Goal: Task Accomplishment & Management: Manage account settings

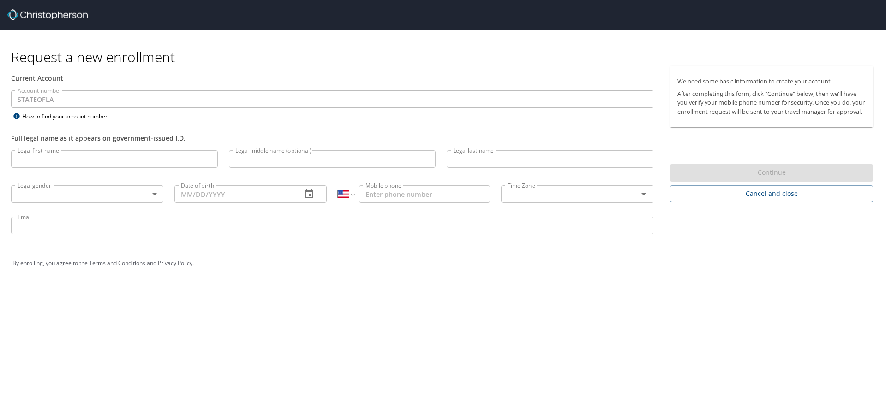
select select "US"
click at [65, 159] on input "Legal first name" at bounding box center [114, 159] width 207 height 18
type input "madeline"
type input "brown"
type input "(225) 571-1676"
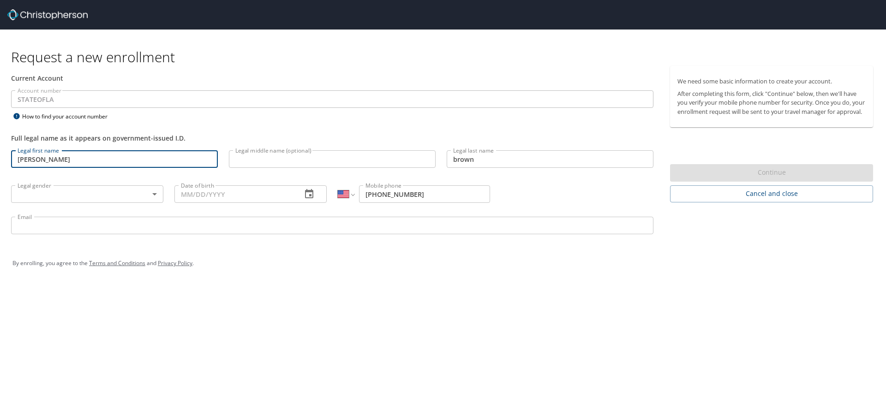
click at [356, 162] on input "Legal middle name (optional)" at bounding box center [332, 159] width 207 height 18
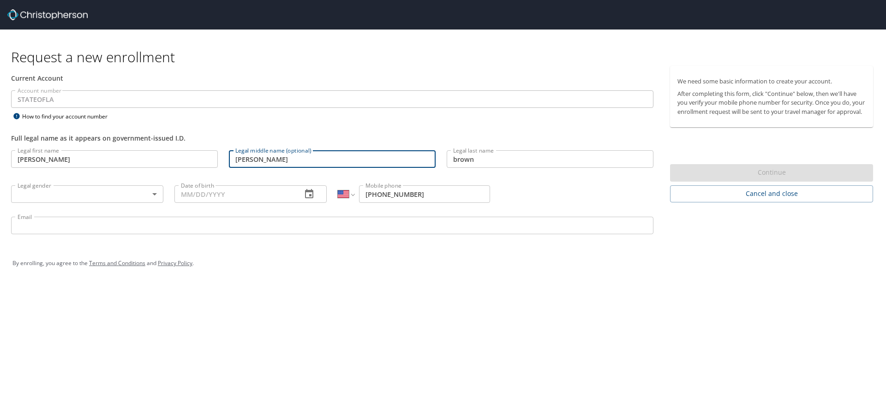
type input "marie"
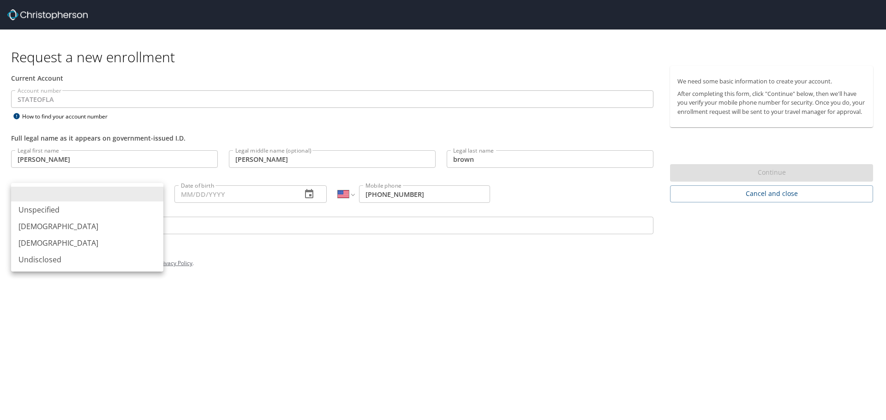
click at [98, 191] on body "Request a new enrollment Current Account Account number STATEOFLA Account numbe…" at bounding box center [443, 210] width 886 height 420
click at [79, 244] on li "Female" at bounding box center [87, 243] width 152 height 17
type input "Female"
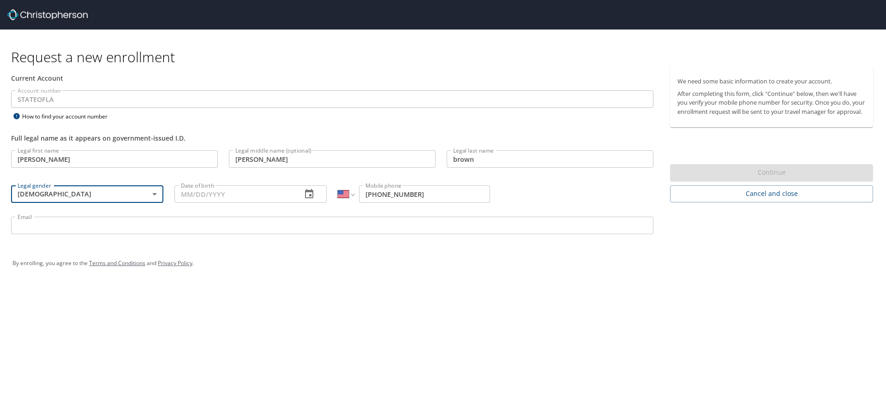
click at [222, 198] on input "Date of birth" at bounding box center [234, 194] width 120 height 18
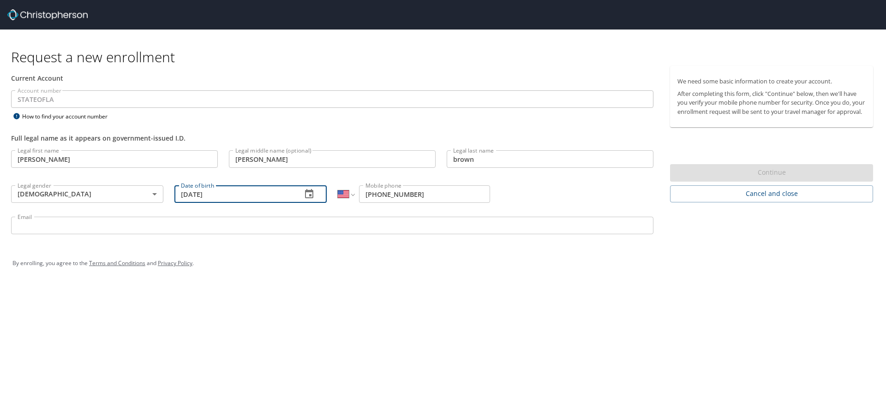
type input "07/19/1986"
click at [74, 224] on input "Email" at bounding box center [332, 226] width 642 height 18
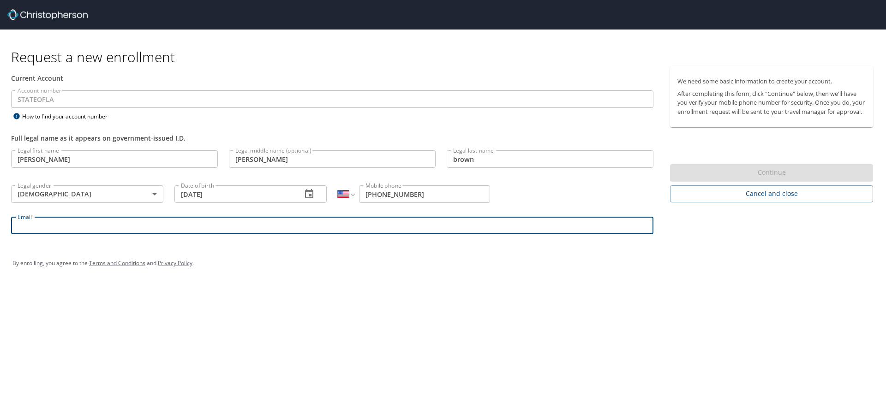
type input "brownm@mybrcc.edu"
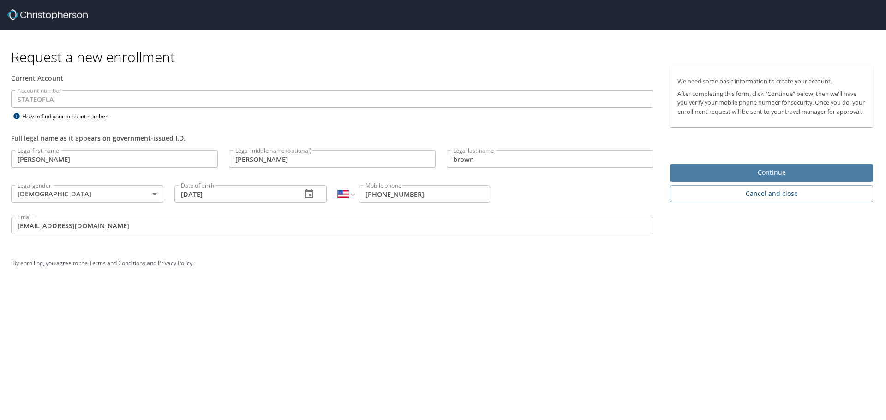
click at [704, 177] on span "Continue" at bounding box center [771, 173] width 188 height 12
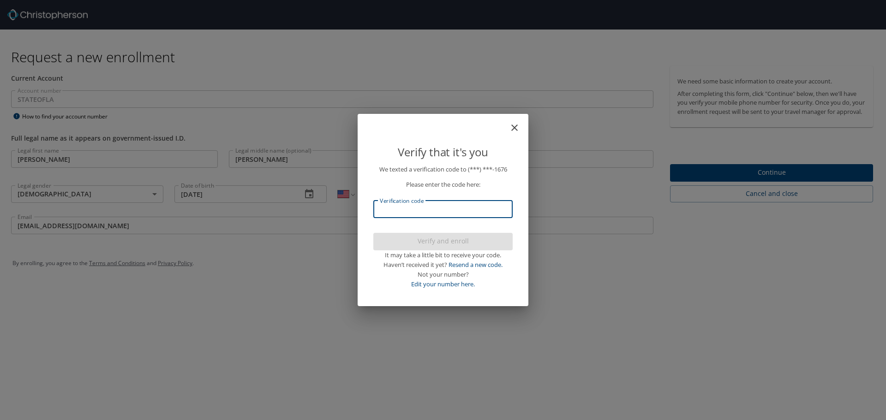
click at [443, 214] on input "Verification code" at bounding box center [442, 210] width 139 height 18
type input "242752"
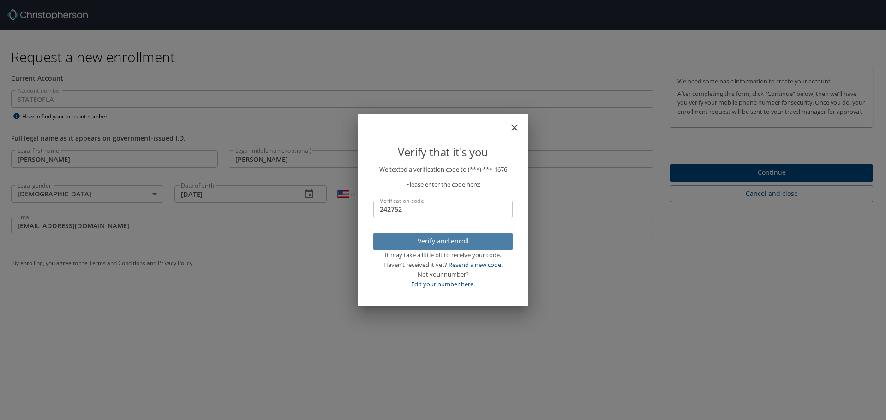
click at [461, 239] on span "Verify and enroll" at bounding box center [443, 242] width 125 height 12
click at [776, 182] on div "Verify that it's you We texted a verification code to (***) ***- 1676 Please en…" at bounding box center [443, 210] width 886 height 420
click at [635, 69] on div "Verify that it's you We texted a verification code to (***) ***- 1676 Please en…" at bounding box center [443, 210] width 886 height 420
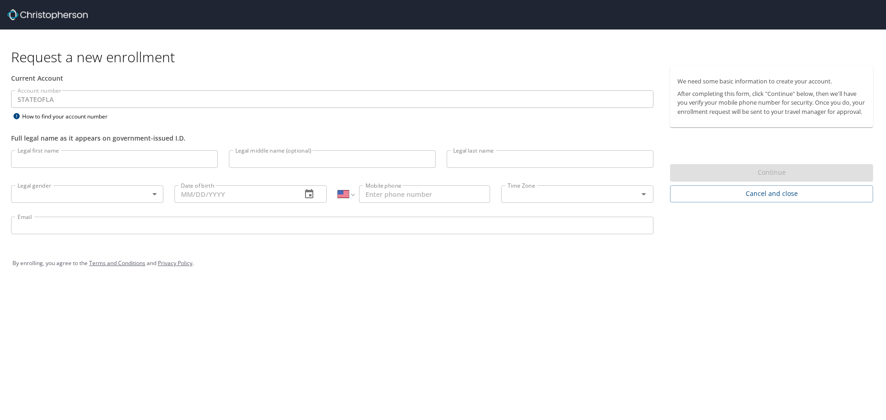
select select "US"
click at [73, 158] on input "Legal first name" at bounding box center [114, 159] width 207 height 18
type input "madeline"
type input "brown"
type input "(225) 571-1676"
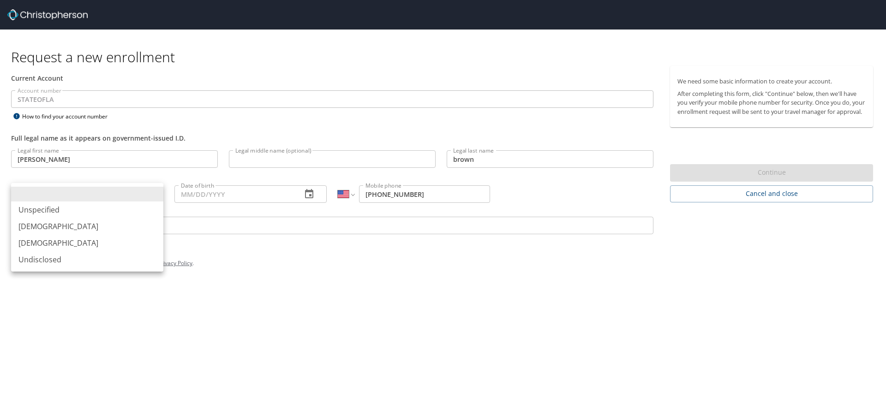
click at [122, 189] on body "Request a new enrollment Current Account Account number STATEOFLA Account numbe…" at bounding box center [443, 210] width 886 height 420
click at [63, 238] on li "Female" at bounding box center [87, 243] width 152 height 17
type input "Female"
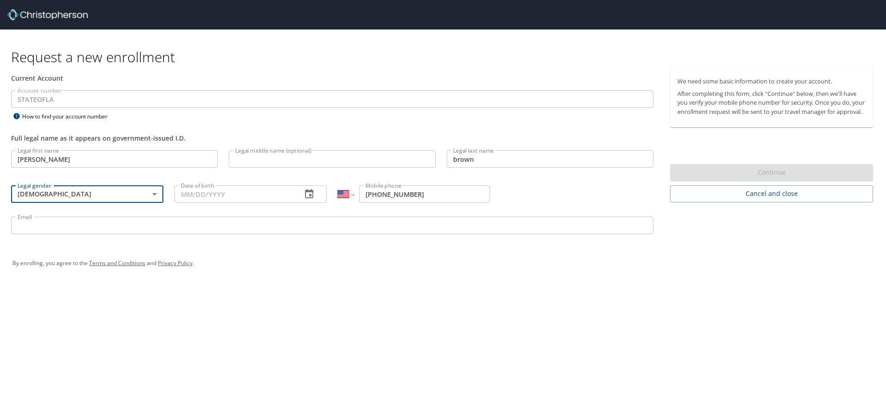
click at [78, 226] on input "Email" at bounding box center [332, 226] width 642 height 18
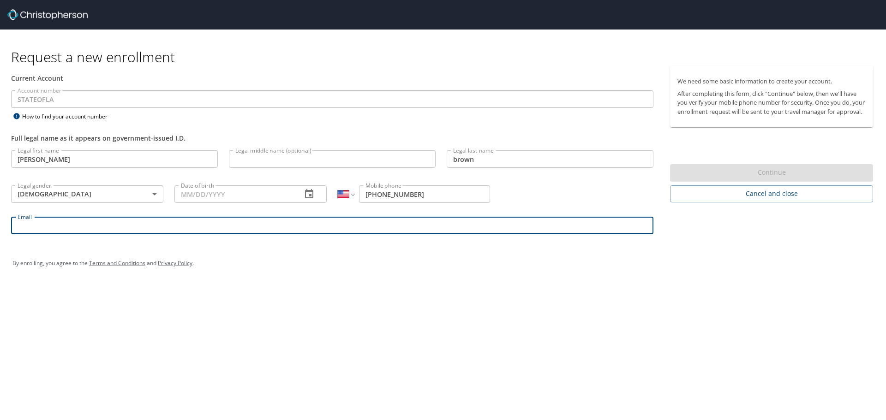
type input "brownm@mybrcc.edu"
click at [200, 191] on input "Date of birth" at bounding box center [234, 194] width 120 height 18
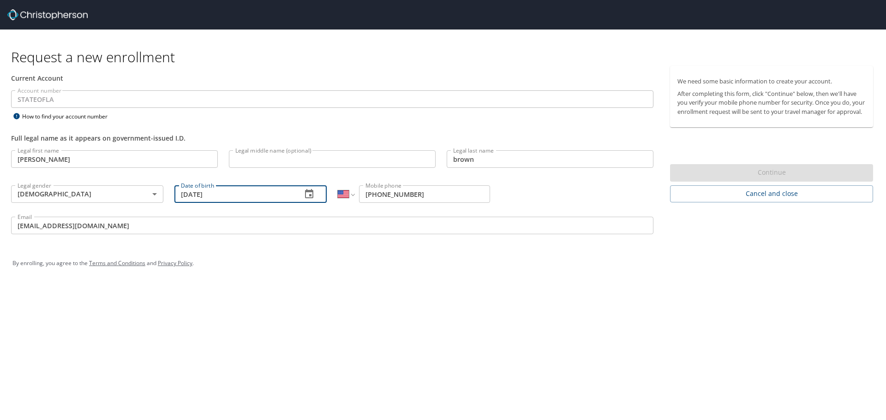
type input "07/19/1986"
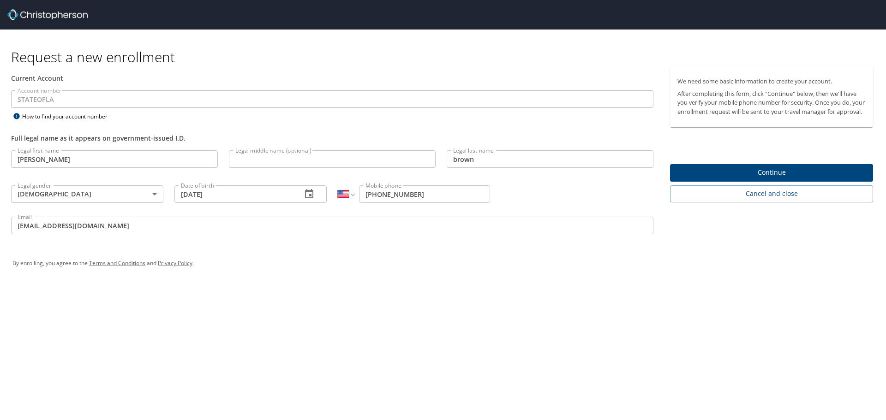
click at [745, 311] on div "Request a new enrollment Current Account Account number STATEOFLA Account numbe…" at bounding box center [443, 210] width 886 height 420
click at [769, 177] on span "Continue" at bounding box center [771, 173] width 188 height 12
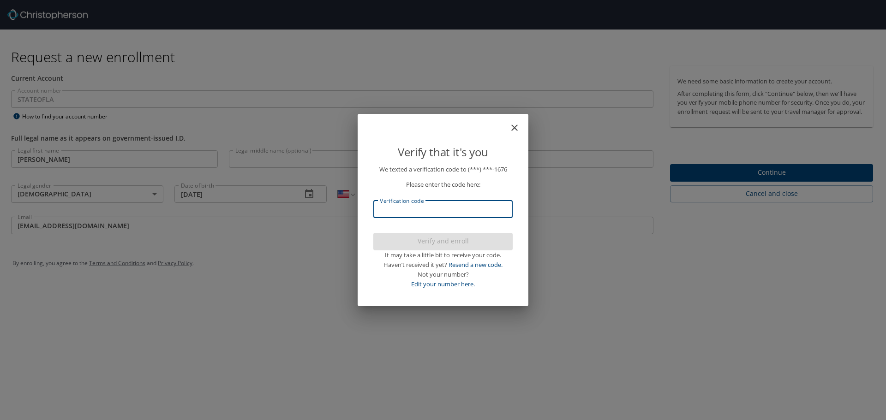
click at [464, 211] on input "Verification code" at bounding box center [442, 210] width 139 height 18
type input "885716"
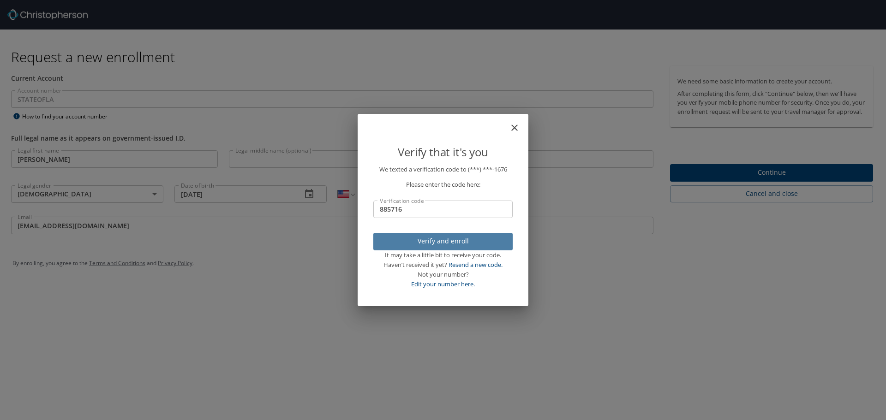
click at [465, 237] on span "Verify and enroll" at bounding box center [443, 242] width 125 height 12
click at [717, 182] on div "Verify that it's you We texted a verification code to (***) ***- 1676 Please en…" at bounding box center [443, 210] width 886 height 420
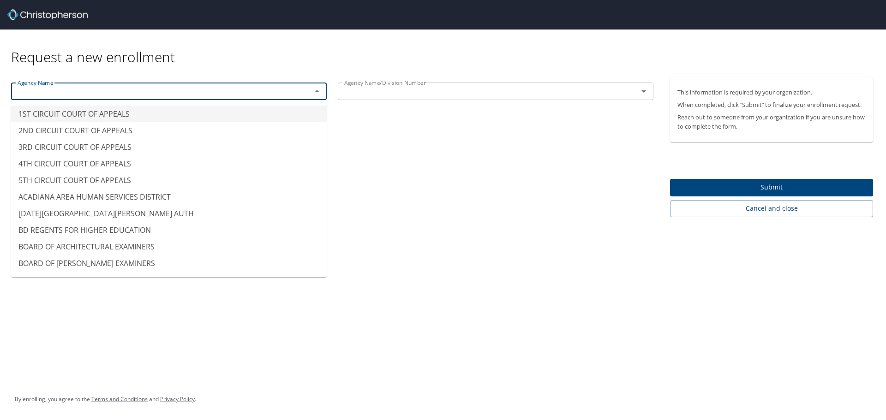
click at [292, 93] on input "text" at bounding box center [155, 91] width 283 height 12
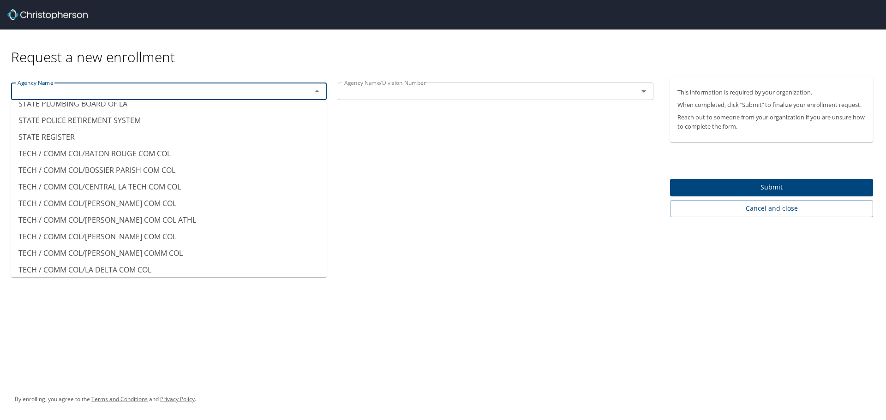
scroll to position [7333, 0]
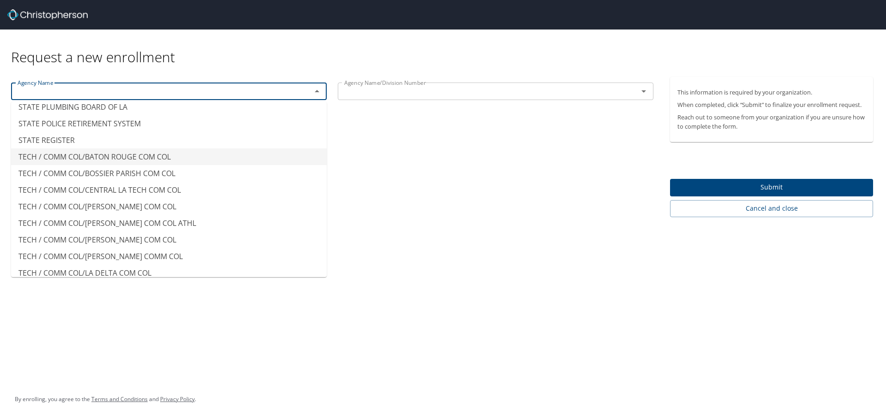
click at [168, 161] on li "TECH / COMM COL/BATON ROUGE COM COL" at bounding box center [169, 157] width 316 height 17
type input "TECH / COMM COL/BATON ROUGE COM COL"
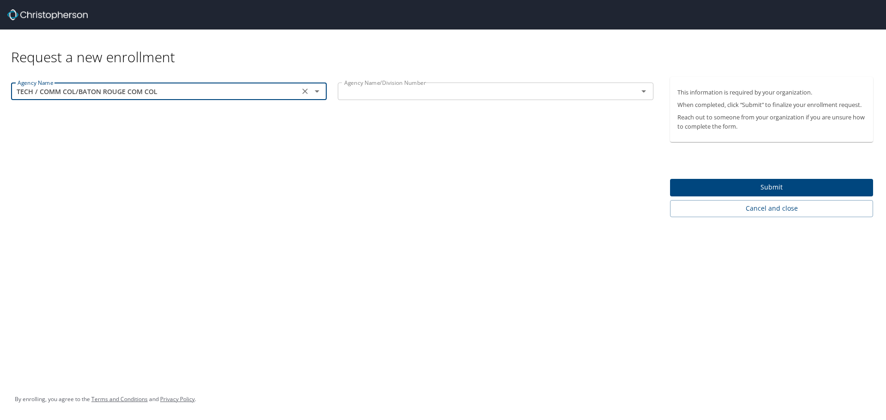
click at [449, 83] on div "Agency Name/Division Number" at bounding box center [496, 92] width 316 height 18
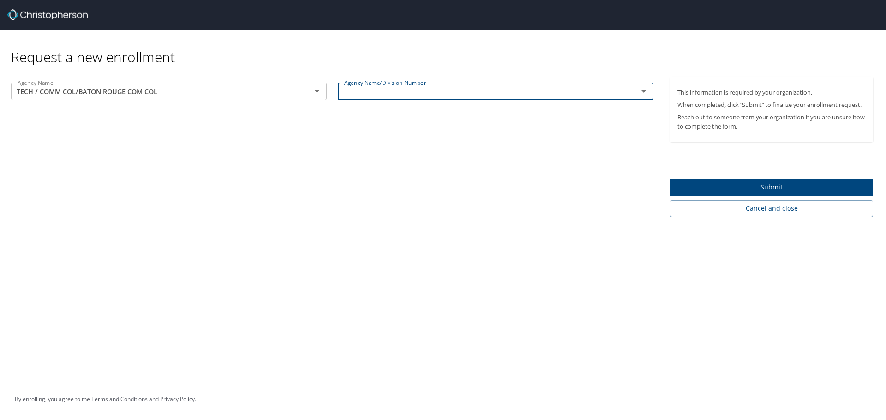
click at [646, 89] on icon "Open" at bounding box center [643, 91] width 11 height 11
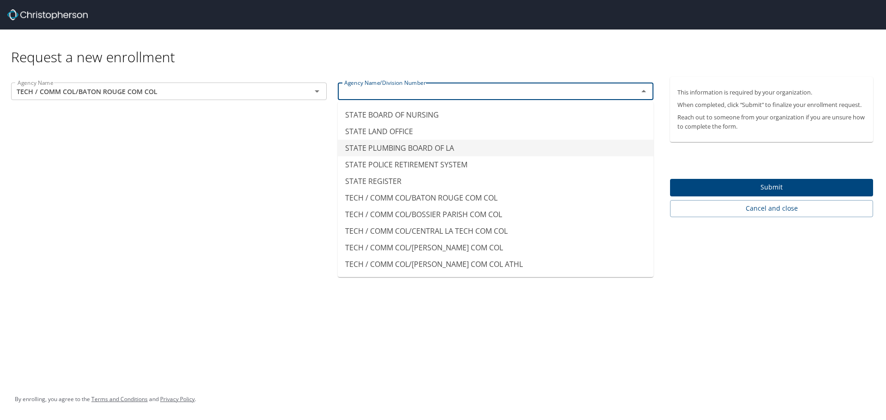
scroll to position [7291, 0]
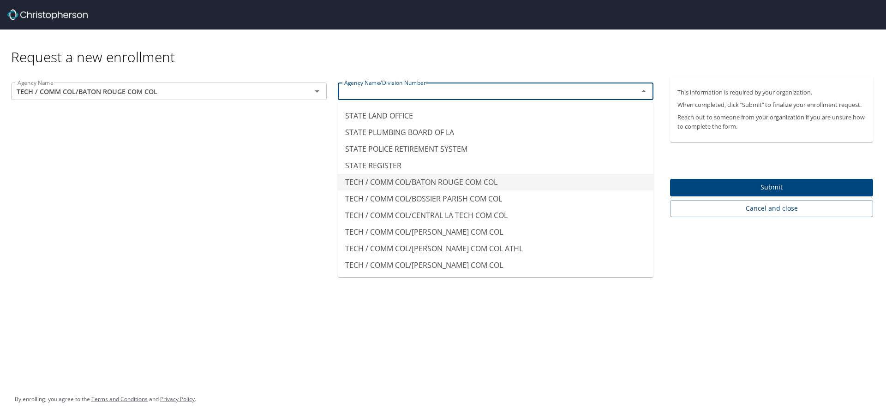
click at [428, 188] on li "TECH / COMM COL/BATON ROUGE COM COL" at bounding box center [496, 182] width 316 height 17
type input "TECH / COMM COL/BATON ROUGE COM COL"
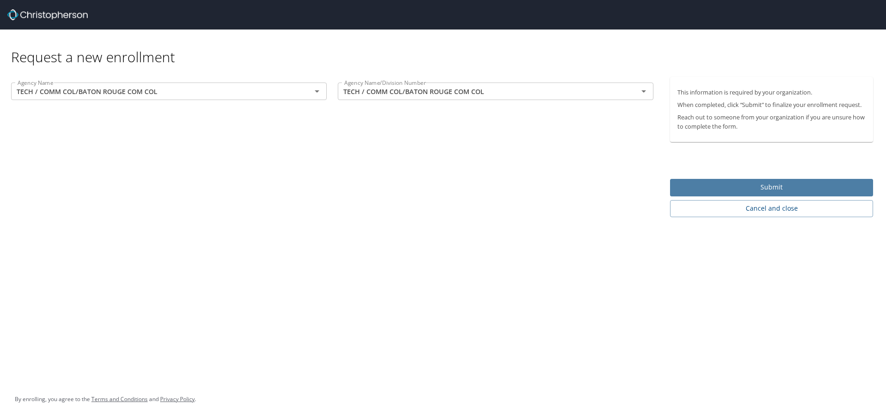
click at [715, 179] on button "Submit" at bounding box center [771, 188] width 203 height 18
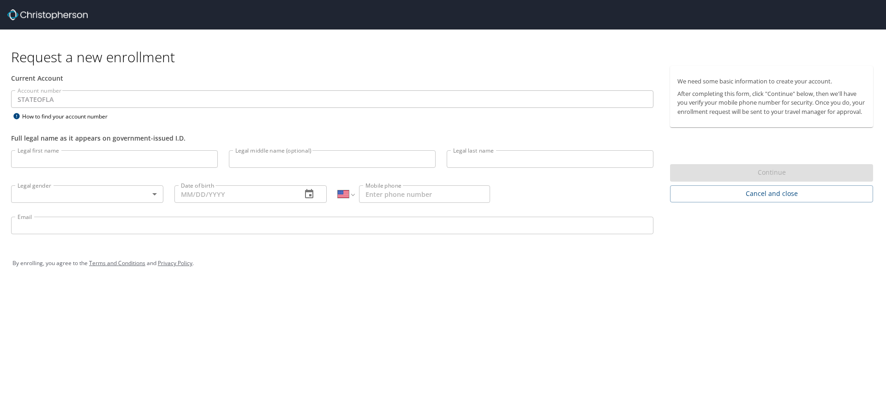
select select "US"
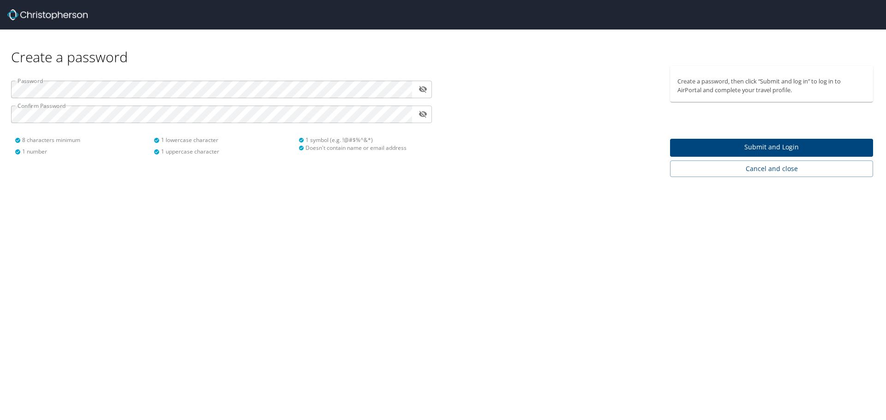
click at [550, 163] on div at bounding box center [553, 121] width 221 height 111
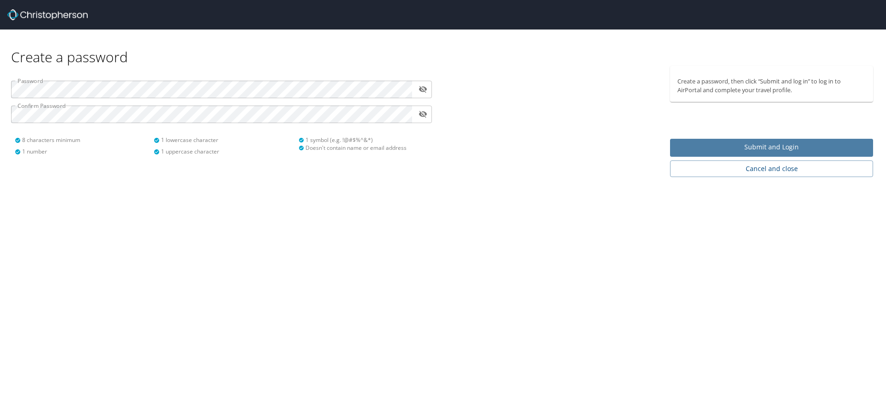
click at [691, 150] on span "Submit and Login" at bounding box center [771, 148] width 188 height 12
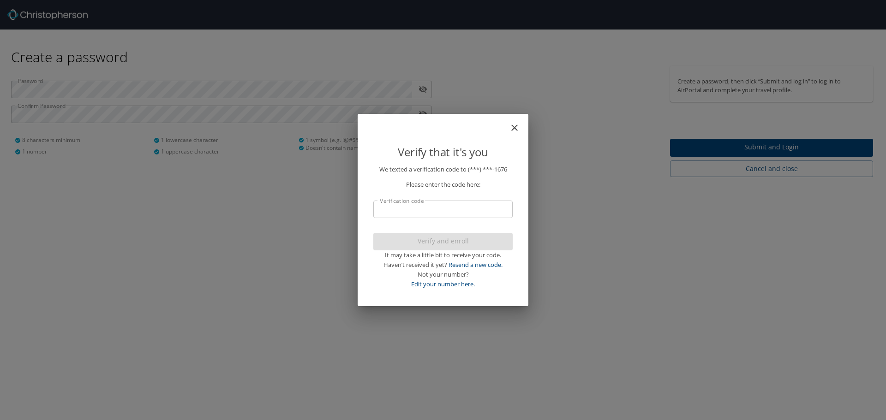
click at [484, 211] on input "Verification code" at bounding box center [442, 210] width 139 height 18
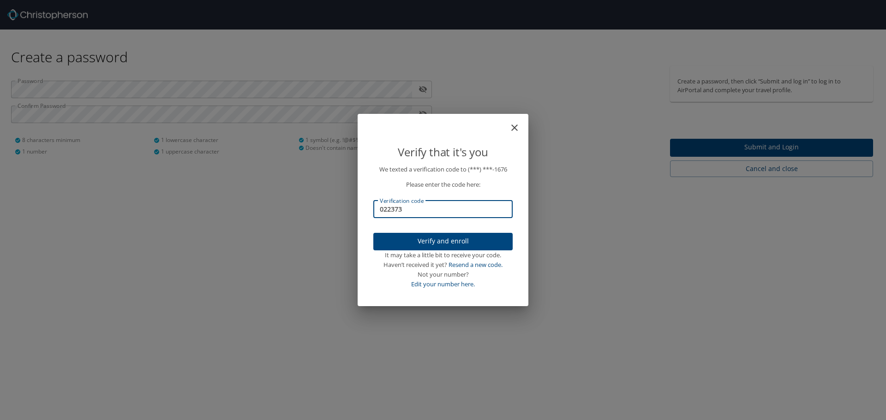
type input "022373"
click at [479, 232] on p "We texted a verification code to (***) ***- 1676 Please enter the code here: Ve…" at bounding box center [442, 227] width 139 height 124
click at [481, 238] on span "Verify and enroll" at bounding box center [443, 242] width 125 height 12
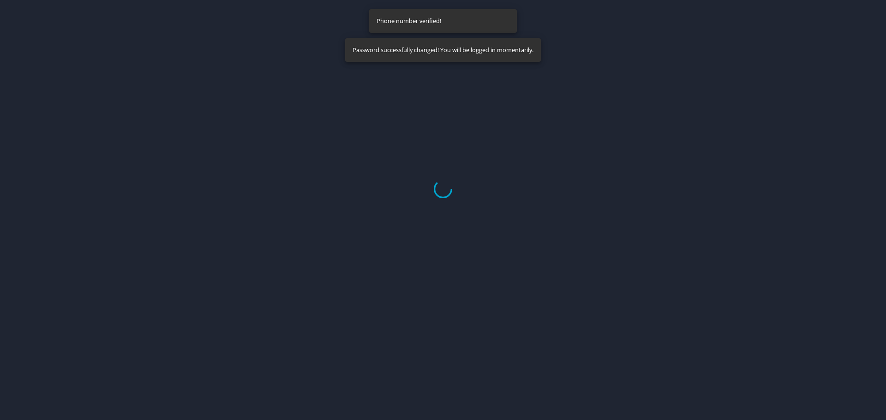
select select "US"
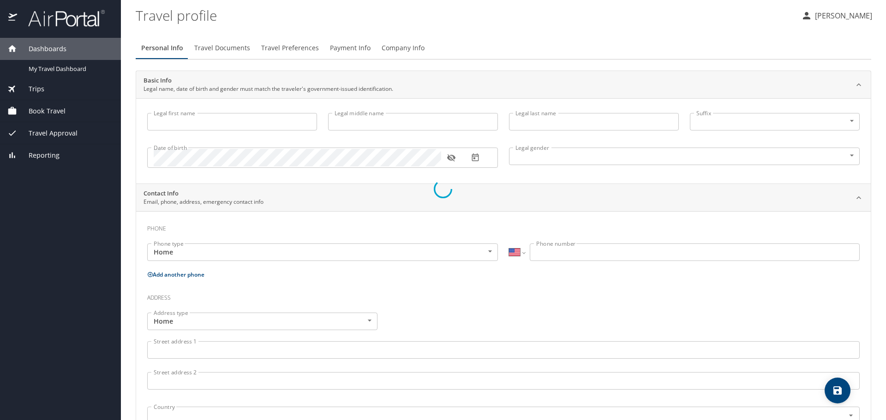
type input "madeline"
type input "brown"
type input "Female"
select select "US"
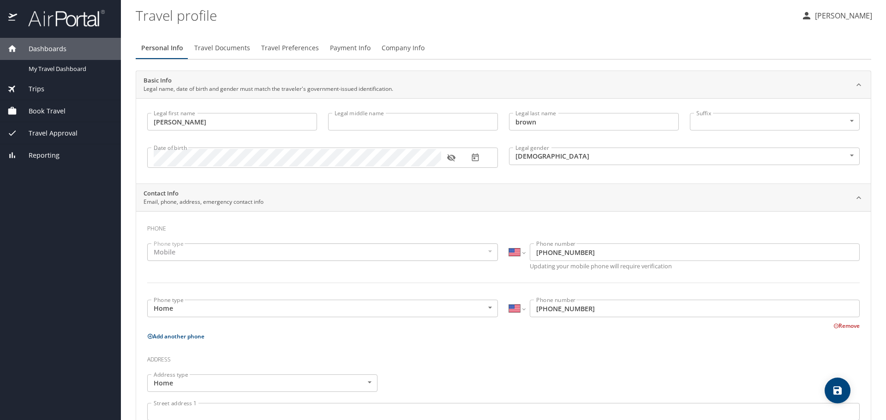
click at [183, 256] on div "Mobile" at bounding box center [322, 253] width 351 height 18
click at [190, 248] on div "Mobile" at bounding box center [322, 253] width 351 height 18
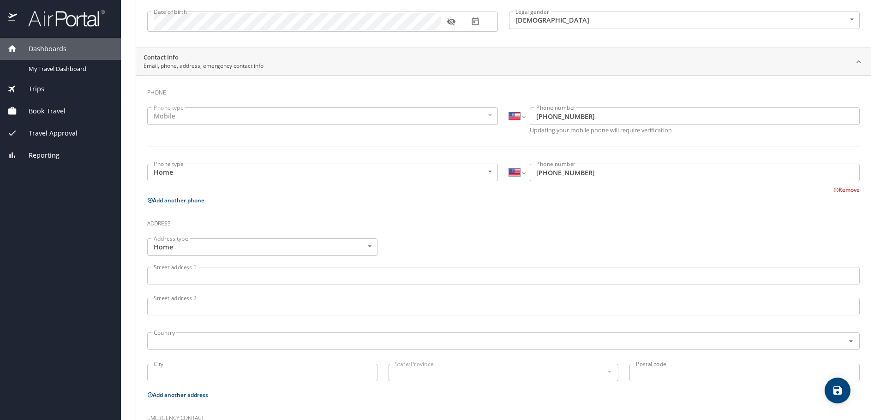
scroll to position [138, 0]
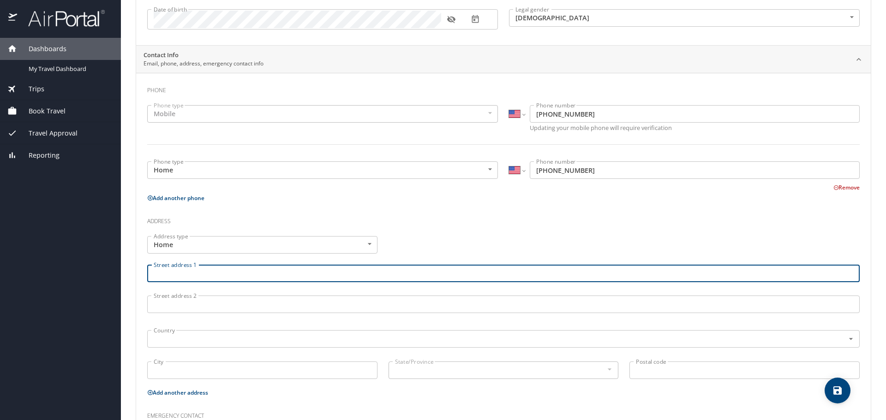
click at [179, 273] on input "Street address 1" at bounding box center [503, 274] width 712 height 18
type input "1956 Tamarix St."
click at [180, 340] on input "text" at bounding box center [490, 339] width 680 height 12
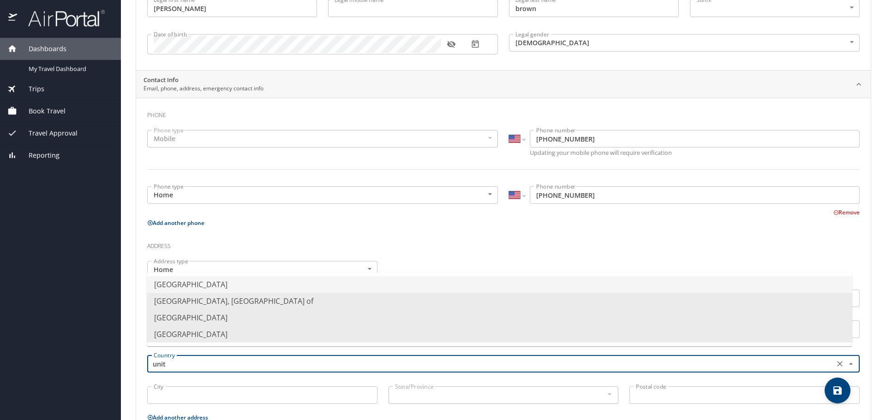
scroll to position [92, 0]
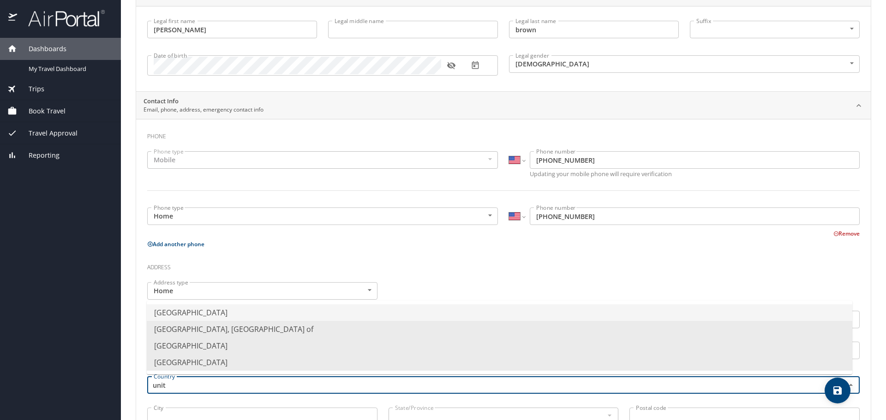
click at [237, 306] on li "United States of America" at bounding box center [500, 313] width 706 height 17
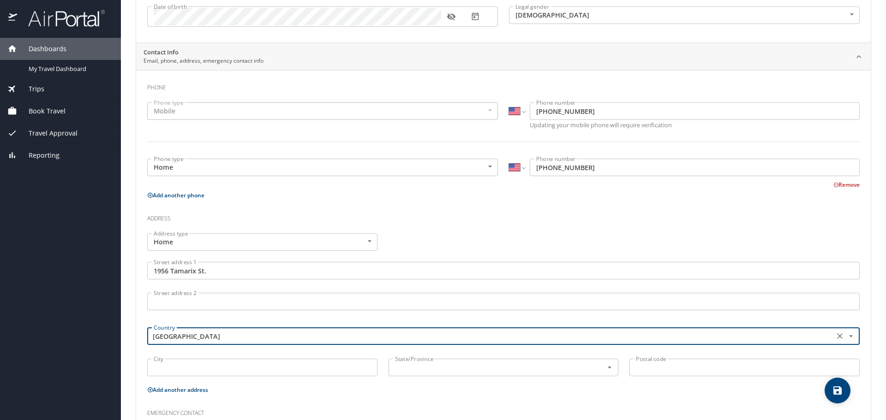
scroll to position [228, 0]
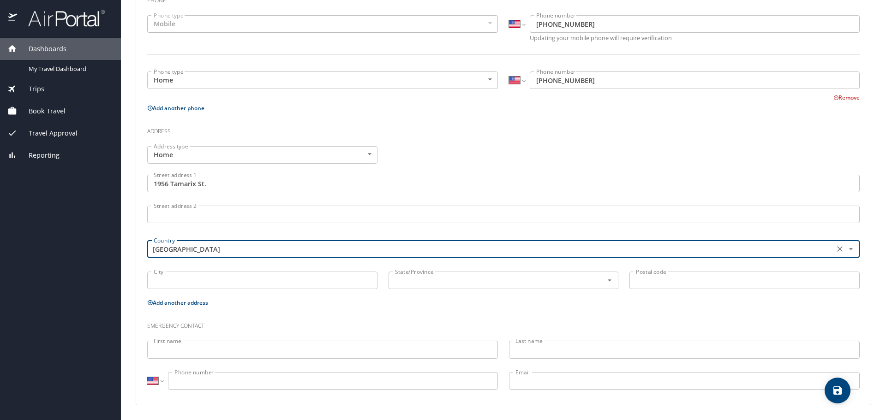
type input "United States of America"
click at [161, 274] on input "City" at bounding box center [262, 281] width 230 height 18
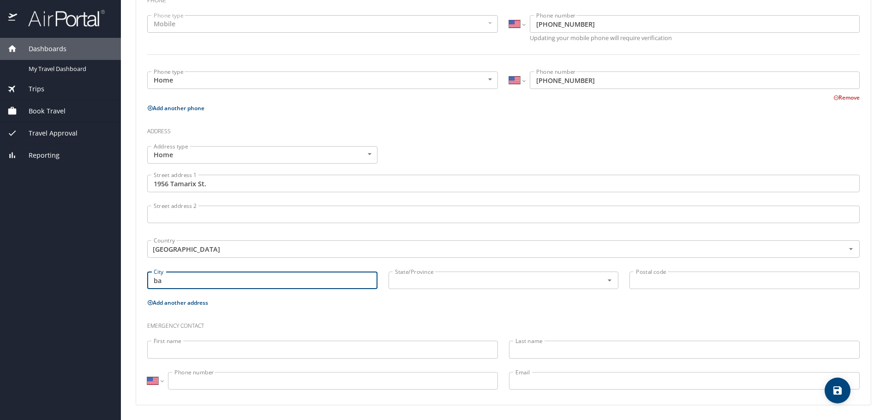
type input "b"
type input "Baton Rouge"
click at [503, 291] on div "State/Province State/Province" at bounding box center [503, 281] width 241 height 31
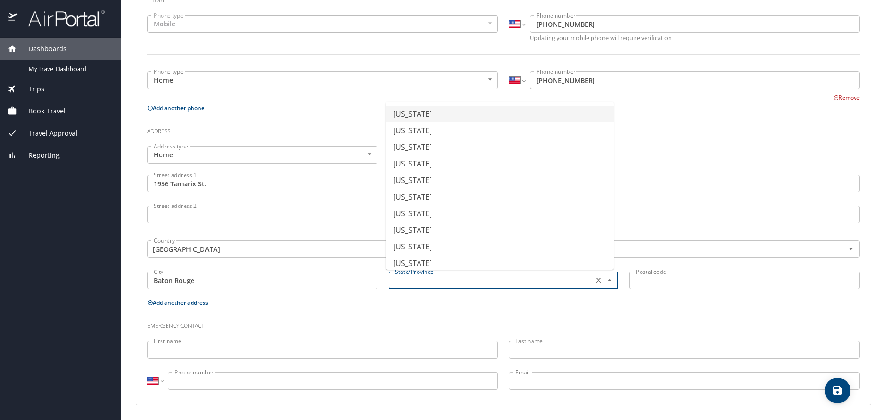
click at [503, 284] on input "text" at bounding box center [489, 281] width 197 height 12
click at [497, 241] on li "Louisiana" at bounding box center [500, 247] width 228 height 17
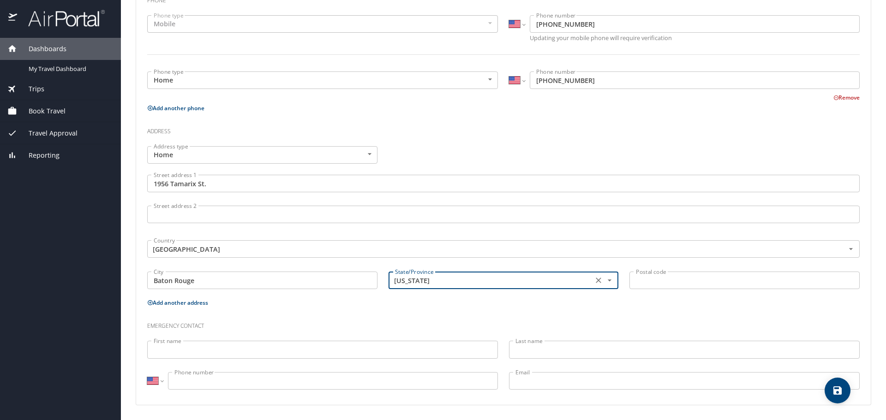
type input "Louisiana"
click at [649, 283] on input "Postal code" at bounding box center [744, 281] width 230 height 18
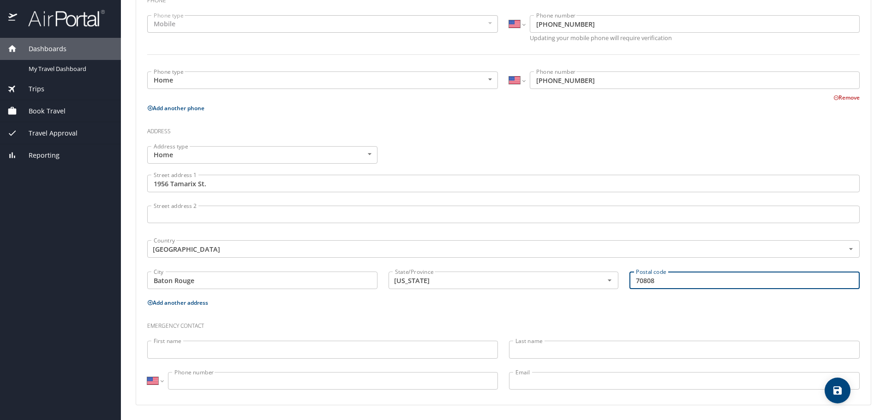
type input "70808"
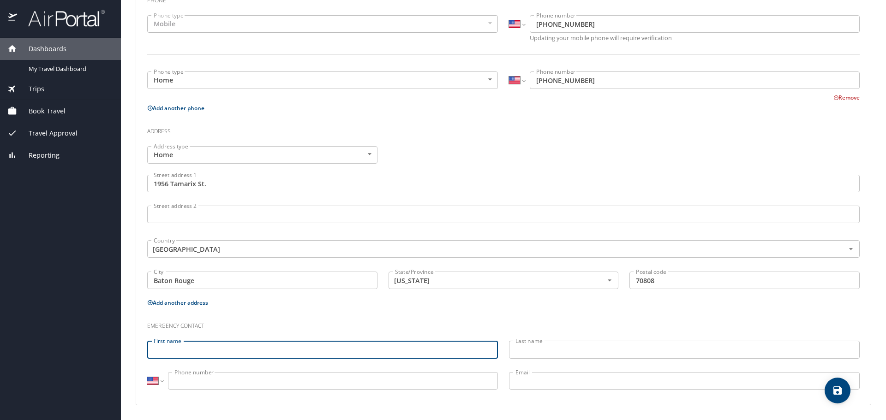
click at [236, 349] on input "First name" at bounding box center [322, 350] width 351 height 18
type input "Rick"
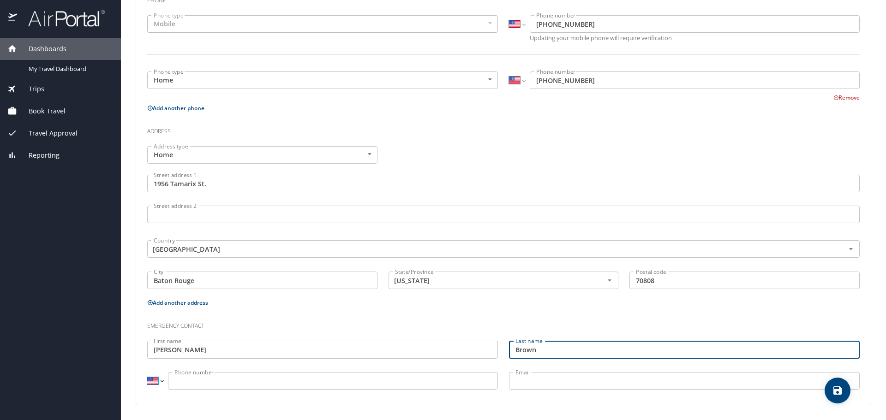
type input "Brown"
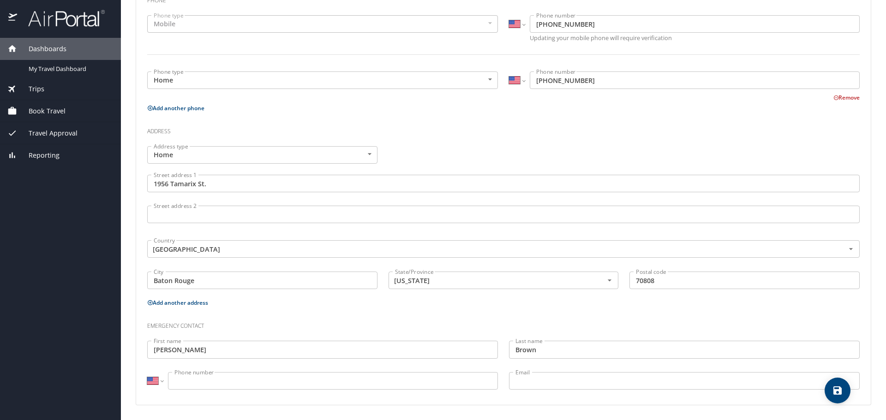
click at [227, 377] on input "Phone number" at bounding box center [333, 381] width 330 height 18
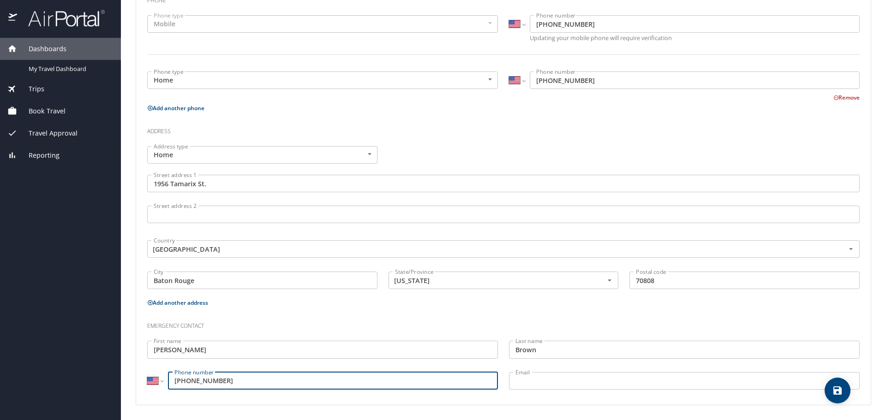
type input "(225) 235-0556"
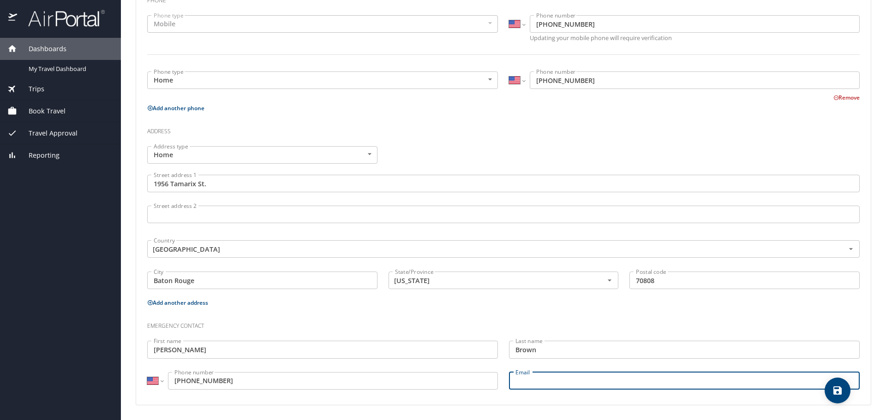
click at [614, 379] on input "Email" at bounding box center [684, 381] width 351 height 18
type input "rbrownstudios@gmail.com"
click at [624, 334] on div "Emergency contact" at bounding box center [504, 323] width 724 height 25
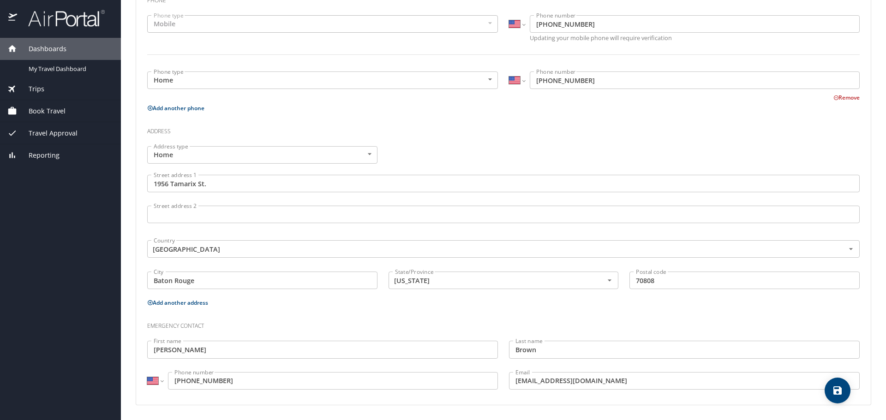
click at [840, 385] on icon "save" at bounding box center [837, 390] width 11 height 11
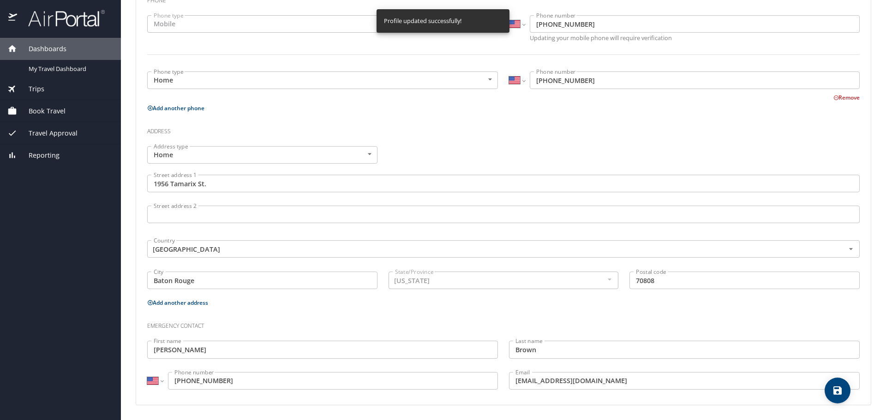
select select "US"
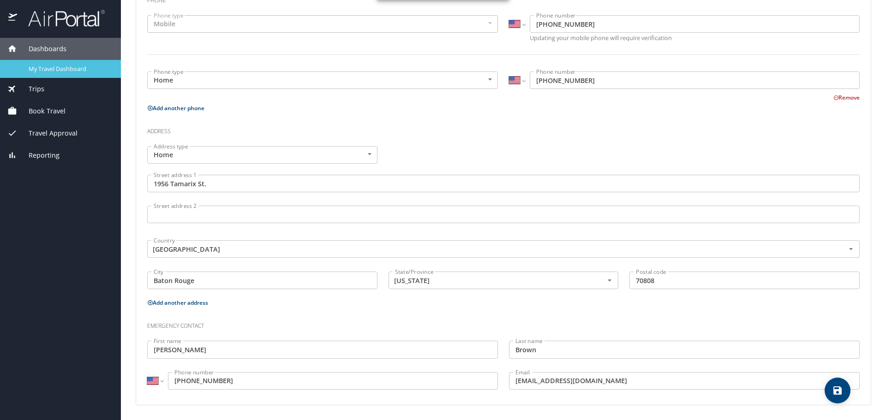
click at [66, 72] on span "My Travel Dashboard" at bounding box center [69, 69] width 81 height 9
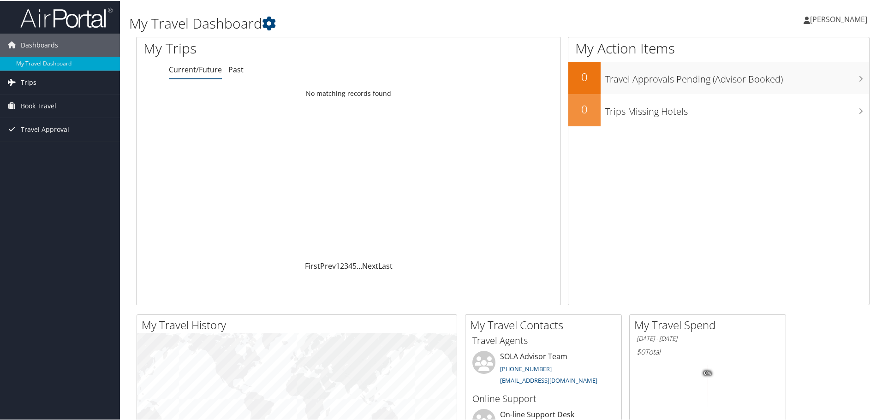
click at [37, 87] on link "Trips" at bounding box center [60, 81] width 120 height 23
click at [48, 150] on span "Book Travel" at bounding box center [39, 146] width 36 height 23
click at [245, 67] on ul "Current/Future Past" at bounding box center [365, 69] width 392 height 17
click at [240, 71] on link "Past" at bounding box center [235, 69] width 15 height 10
click at [197, 71] on link "Current/Future" at bounding box center [195, 69] width 53 height 10
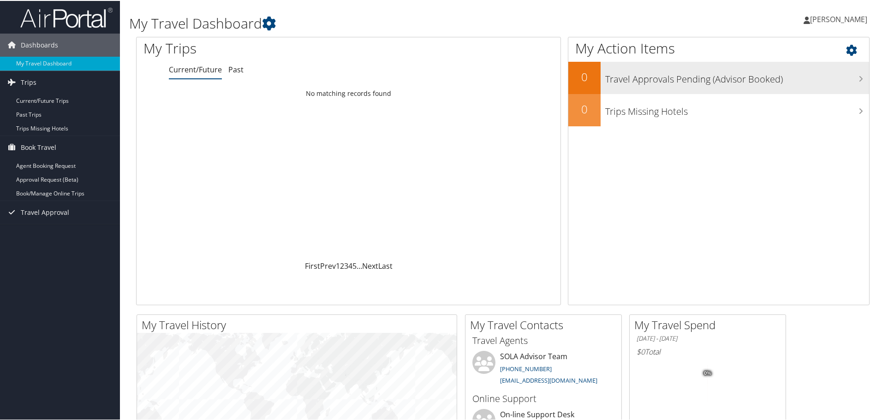
click at [655, 80] on h3 "Travel Approvals Pending (Advisor Booked)" at bounding box center [737, 76] width 264 height 18
